Goal: Check status: Check status

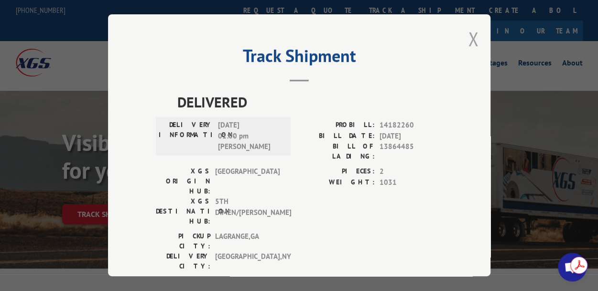
click at [468, 44] on button "Close modal" at bounding box center [473, 38] width 11 height 25
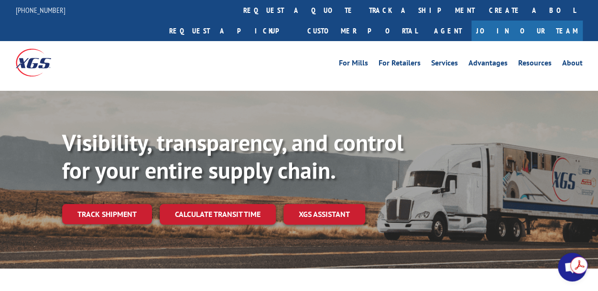
click at [115, 205] on div "Visibility, transparency, and control for your entire supply chain. Track shipm…" at bounding box center [329, 195] width 535 height 133
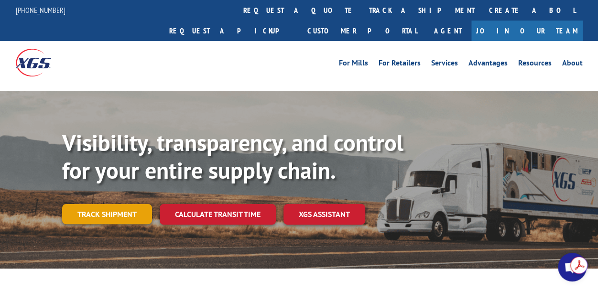
click at [113, 204] on link "Track shipment" at bounding box center [107, 214] width 90 height 20
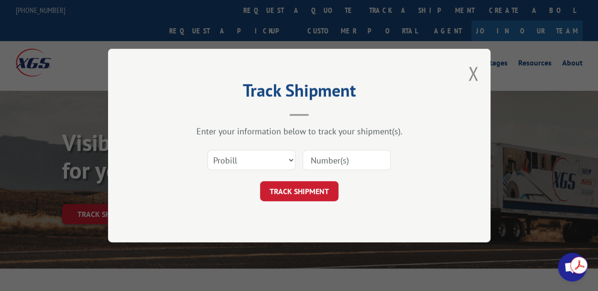
click at [345, 154] on input at bounding box center [346, 160] width 88 height 20
paste input "15969215"
type input "15969215"
click at [314, 186] on button "TRACK SHIPMENT" at bounding box center [299, 191] width 78 height 20
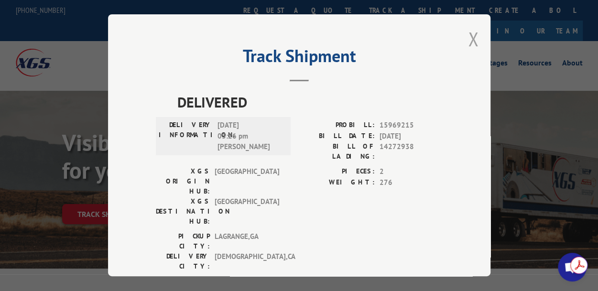
click at [468, 35] on button "Close modal" at bounding box center [473, 38] width 11 height 25
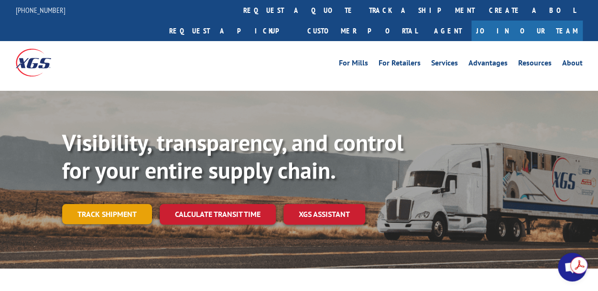
click at [124, 204] on link "Track shipment" at bounding box center [107, 214] width 90 height 20
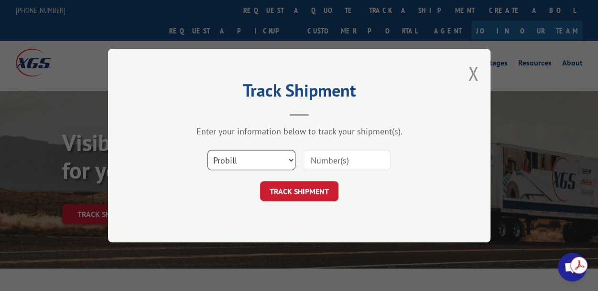
click at [292, 162] on select "Select category... Probill BOL PO" at bounding box center [251, 160] width 88 height 20
select select "bol"
click at [207, 150] on select "Select category... Probill BOL PO" at bounding box center [251, 160] width 88 height 20
click at [329, 165] on input at bounding box center [346, 160] width 88 height 20
paste input "6100052629"
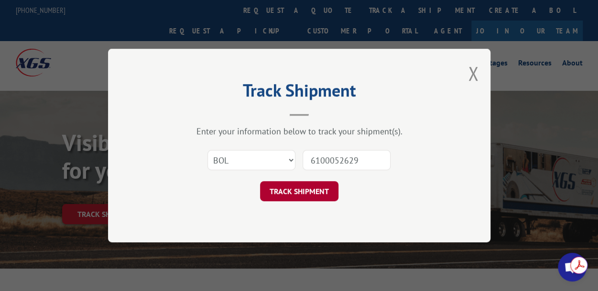
type input "6100052629"
click at [326, 192] on button "TRACK SHIPMENT" at bounding box center [299, 191] width 78 height 20
